Goal: Task Accomplishment & Management: Use online tool/utility

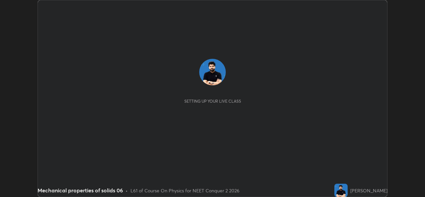
scroll to position [197, 425]
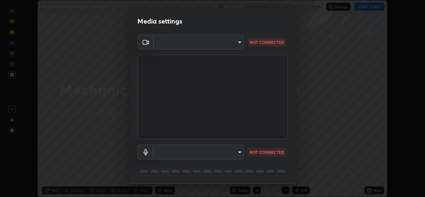
type input "d5dd4d4f0ad50d578cabb58e37a21e958f8cd01c412184e56a13254a0c40bdc7"
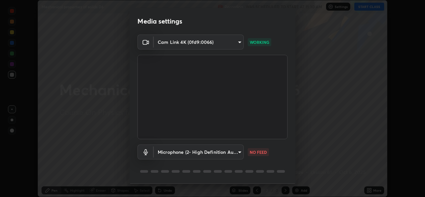
click at [206, 154] on body "Erase all Mechanical properties of solids 06 Recording WAS SCHEDULED TO START A…" at bounding box center [212, 98] width 425 height 197
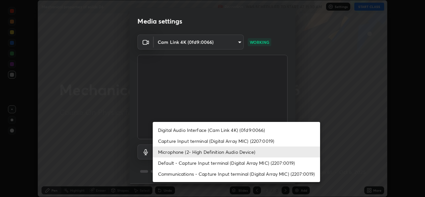
click at [198, 142] on li "Capture Input terminal (Digital Array MIC) (2207:0019)" at bounding box center [236, 140] width 167 height 11
type input "aaca85821f1df8015fe3ed3d78bab5daad36381a4bbb6102a26258adc348ccdb"
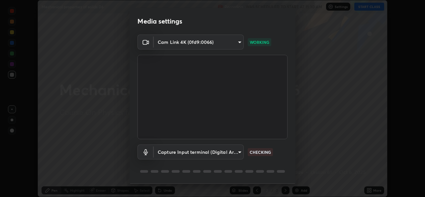
scroll to position [21, 0]
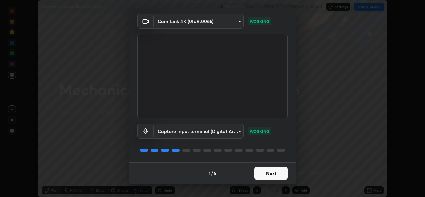
click at [277, 173] on button "Next" at bounding box center [270, 173] width 33 height 13
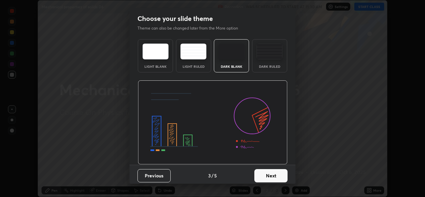
click at [284, 173] on button "Next" at bounding box center [270, 175] width 33 height 13
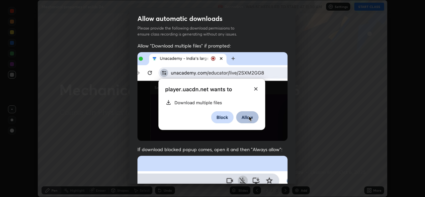
click at [301, 175] on div "Allow automatic downloads Please provide the following download permissions to …" at bounding box center [212, 98] width 425 height 197
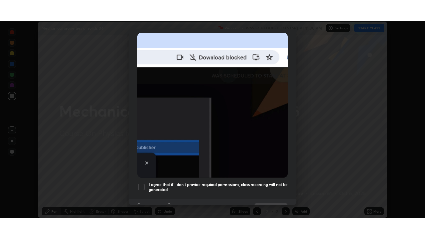
scroll to position [156, 0]
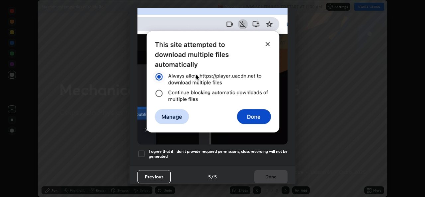
click at [142, 151] on div at bounding box center [141, 154] width 8 height 8
click at [267, 173] on button "Done" at bounding box center [270, 176] width 33 height 13
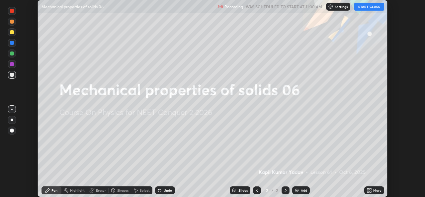
click at [364, 6] on button "START CLASS" at bounding box center [369, 7] width 30 height 8
click at [369, 191] on icon at bounding box center [368, 192] width 2 height 2
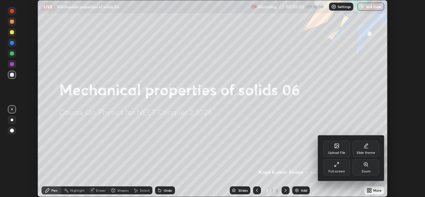
click at [338, 170] on div "Full screen" at bounding box center [336, 171] width 17 height 3
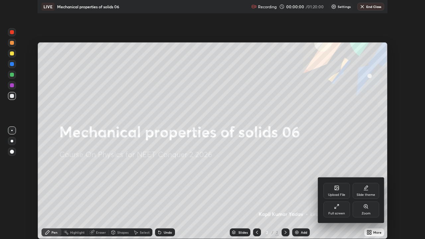
scroll to position [239, 425]
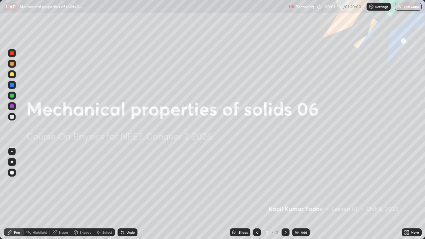
click at [301, 196] on div "Add" at bounding box center [304, 232] width 6 height 3
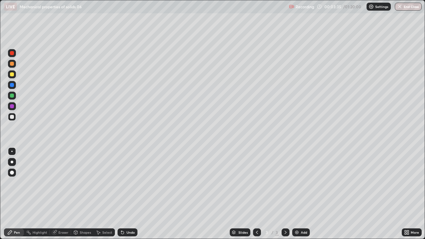
click at [124, 196] on div "Undo" at bounding box center [127, 232] width 20 height 8
click at [124, 196] on icon at bounding box center [122, 232] width 5 height 5
click at [301, 196] on div "Add" at bounding box center [304, 232] width 6 height 3
click at [13, 86] on div at bounding box center [12, 85] width 4 height 4
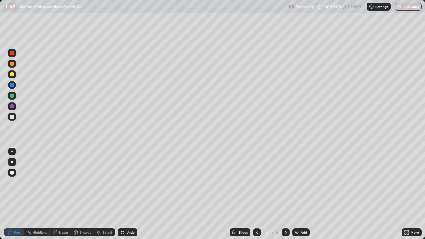
click at [296, 196] on img at bounding box center [296, 232] width 5 height 5
click at [11, 117] on div at bounding box center [12, 117] width 4 height 4
click at [13, 97] on div at bounding box center [12, 96] width 4 height 4
click at [11, 75] on div at bounding box center [12, 74] width 4 height 4
click at [12, 118] on div at bounding box center [12, 117] width 4 height 4
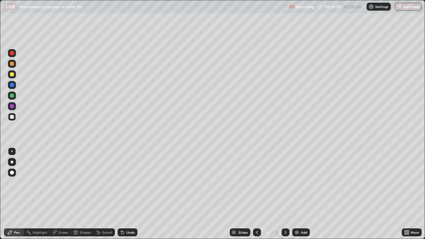
click at [302, 196] on div "Add" at bounding box center [304, 232] width 6 height 3
click at [132, 196] on div "Undo" at bounding box center [130, 232] width 8 height 3
click at [130, 196] on div "Undo" at bounding box center [130, 232] width 8 height 3
click at [12, 96] on div at bounding box center [12, 96] width 4 height 4
click at [13, 86] on div at bounding box center [12, 85] width 4 height 4
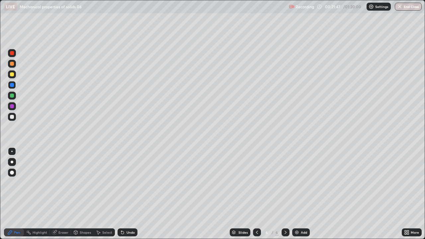
click at [12, 117] on div at bounding box center [12, 117] width 4 height 4
click at [12, 86] on div at bounding box center [12, 85] width 4 height 4
click at [12, 76] on div at bounding box center [12, 74] width 4 height 4
click at [12, 118] on div at bounding box center [12, 117] width 4 height 4
click at [297, 196] on img at bounding box center [296, 232] width 5 height 5
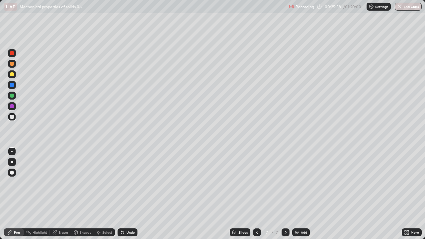
click at [12, 86] on div at bounding box center [12, 85] width 4 height 4
click at [10, 117] on div at bounding box center [12, 117] width 4 height 4
click at [12, 75] on div at bounding box center [12, 74] width 4 height 4
click at [14, 84] on div at bounding box center [12, 85] width 4 height 4
click at [13, 117] on div at bounding box center [12, 117] width 4 height 4
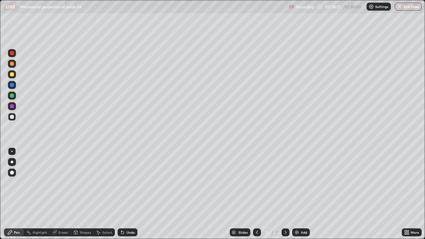
click at [13, 85] on div at bounding box center [12, 85] width 4 height 4
click at [9, 119] on div at bounding box center [12, 117] width 8 height 8
click at [302, 196] on div "Add" at bounding box center [304, 232] width 6 height 3
click at [12, 96] on div at bounding box center [12, 96] width 4 height 4
click at [13, 117] on div at bounding box center [12, 117] width 4 height 4
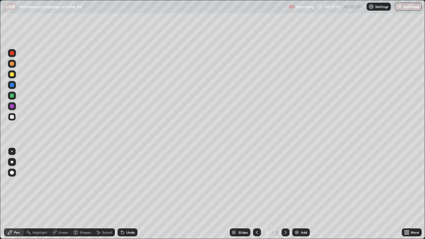
click at [12, 97] on div at bounding box center [12, 96] width 4 height 4
click at [11, 117] on div at bounding box center [12, 117] width 4 height 4
click at [12, 118] on div at bounding box center [12, 117] width 4 height 4
click at [14, 96] on div at bounding box center [12, 96] width 8 height 8
click at [12, 117] on div at bounding box center [12, 117] width 4 height 4
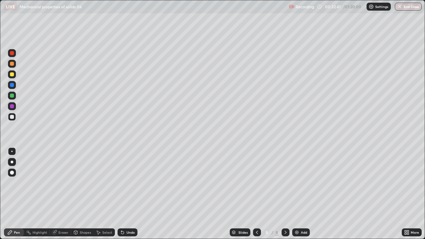
click at [13, 96] on div at bounding box center [12, 96] width 4 height 4
click at [12, 117] on div at bounding box center [12, 117] width 4 height 4
click at [299, 196] on div "Add" at bounding box center [301, 232] width 18 height 8
click at [10, 95] on div at bounding box center [12, 96] width 4 height 4
click at [12, 85] on div at bounding box center [12, 85] width 4 height 4
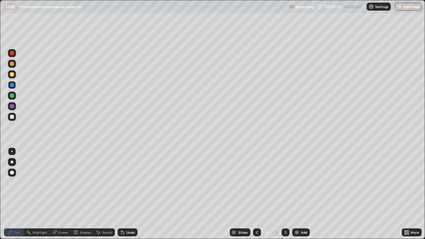
click at [12, 117] on div at bounding box center [12, 117] width 4 height 4
click at [12, 75] on div at bounding box center [12, 74] width 4 height 4
click at [300, 196] on div "Add" at bounding box center [301, 232] width 18 height 8
click at [12, 85] on div at bounding box center [12, 85] width 4 height 4
click at [295, 196] on img at bounding box center [296, 232] width 5 height 5
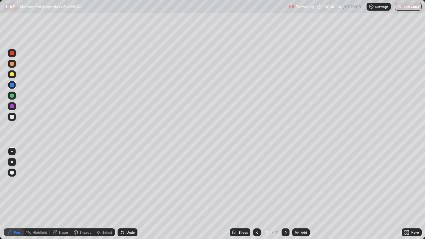
click at [127, 196] on div "Undo" at bounding box center [130, 232] width 8 height 3
click at [13, 117] on div at bounding box center [12, 117] width 4 height 4
click at [124, 196] on div "Undo" at bounding box center [127, 232] width 20 height 8
click at [11, 83] on div at bounding box center [12, 85] width 4 height 4
click at [296, 196] on img at bounding box center [296, 232] width 5 height 5
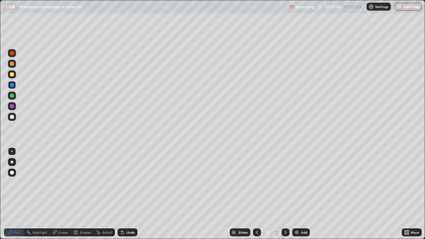
click at [12, 118] on div at bounding box center [12, 117] width 4 height 4
click at [12, 85] on div at bounding box center [12, 85] width 4 height 4
click at [12, 117] on div at bounding box center [12, 117] width 4 height 4
click at [11, 74] on div at bounding box center [12, 74] width 4 height 4
click at [300, 196] on div "Add" at bounding box center [301, 232] width 18 height 8
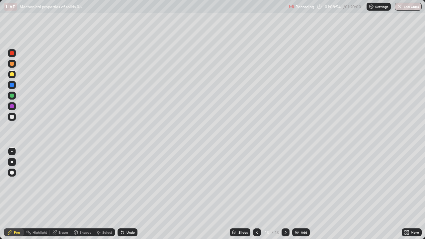
click at [296, 196] on img at bounding box center [296, 232] width 5 height 5
click at [129, 196] on div "Undo" at bounding box center [130, 232] width 8 height 3
click at [301, 196] on div "Add" at bounding box center [301, 232] width 18 height 8
click at [404, 10] on button "End Class" at bounding box center [408, 7] width 26 height 8
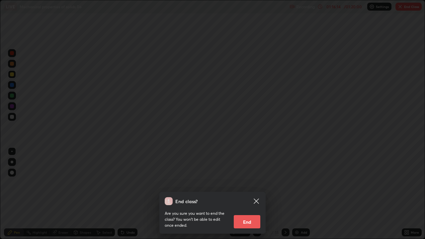
click at [255, 196] on button "End" at bounding box center [247, 221] width 27 height 13
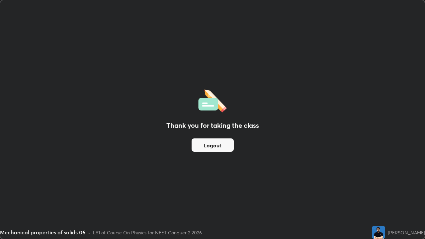
click at [214, 149] on button "Logout" at bounding box center [213, 144] width 42 height 13
click at [213, 146] on button "Logout" at bounding box center [213, 144] width 42 height 13
click at [210, 143] on button "Logout" at bounding box center [213, 144] width 42 height 13
